Goal: Task Accomplishment & Management: Manage account settings

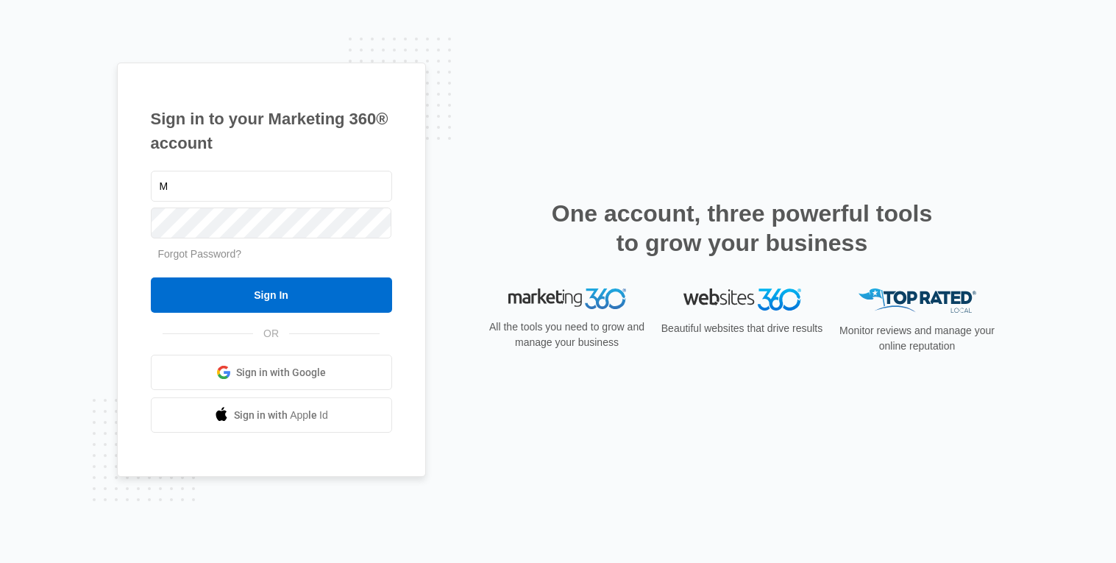
type input "[EMAIL_ADDRESS][DOMAIN_NAME]"
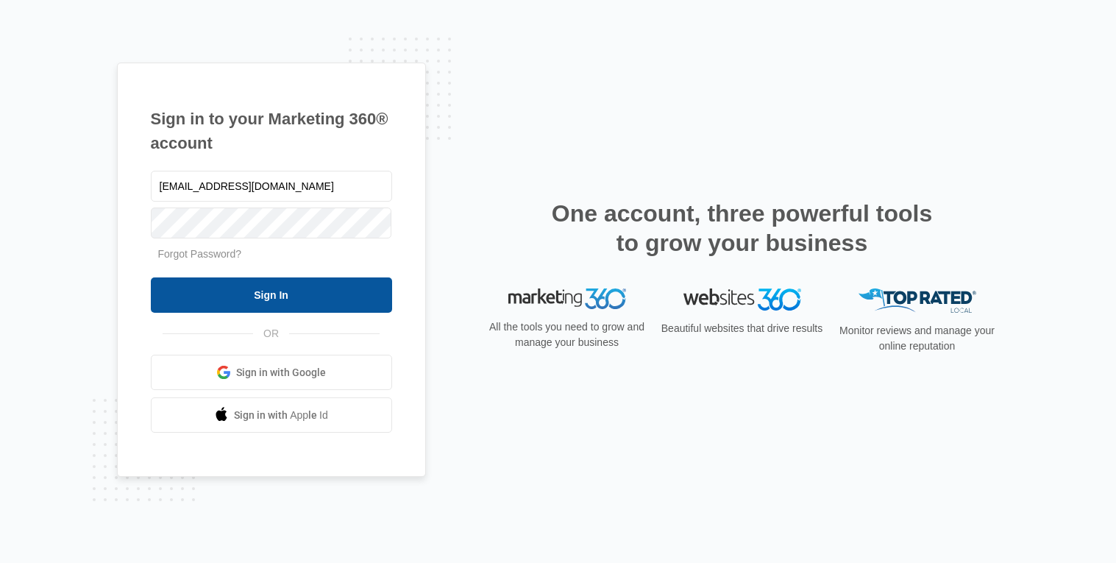
click at [326, 285] on input "Sign In" at bounding box center [271, 294] width 241 height 35
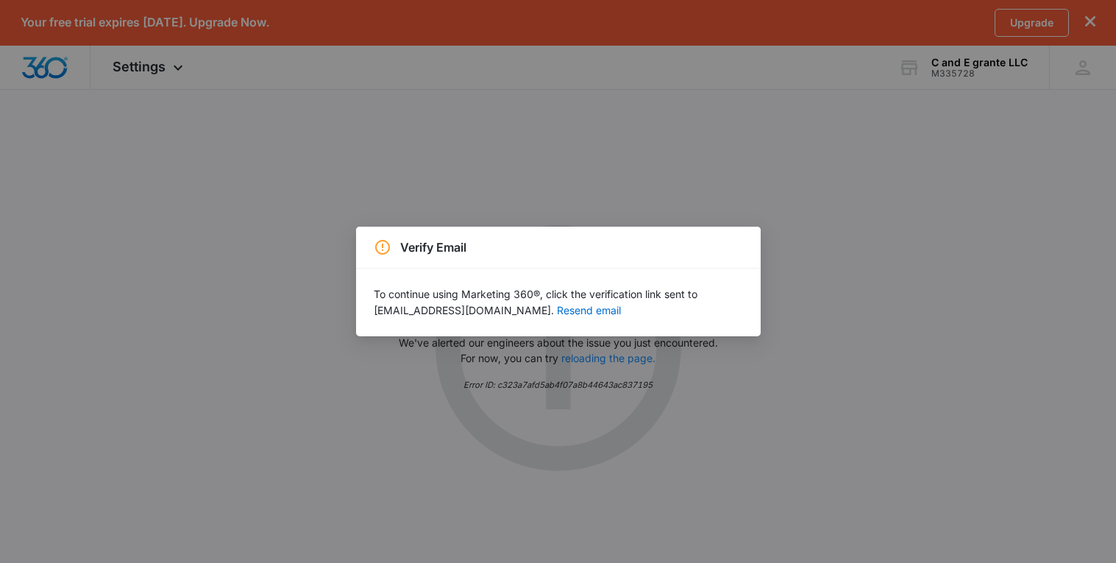
click at [726, 212] on div "Verify Email To continue using Marketing 360®, click the verification link sent…" at bounding box center [558, 281] width 1116 height 563
